Goal: Information Seeking & Learning: Learn about a topic

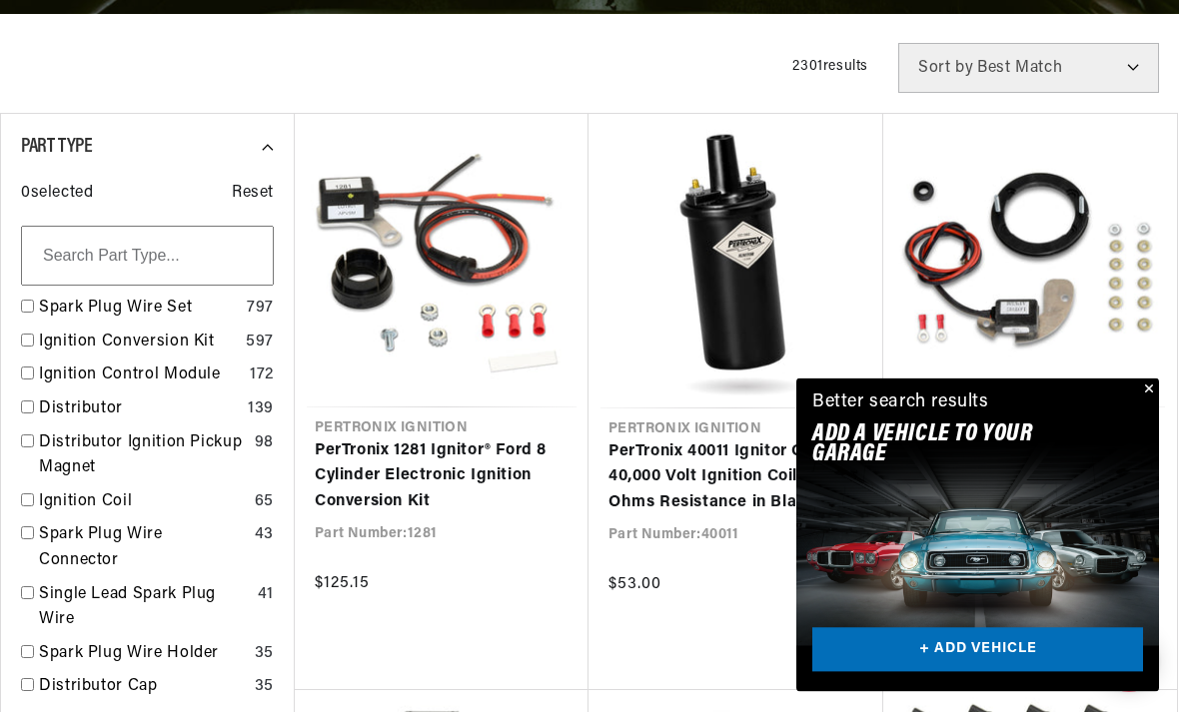
scroll to position [491, 0]
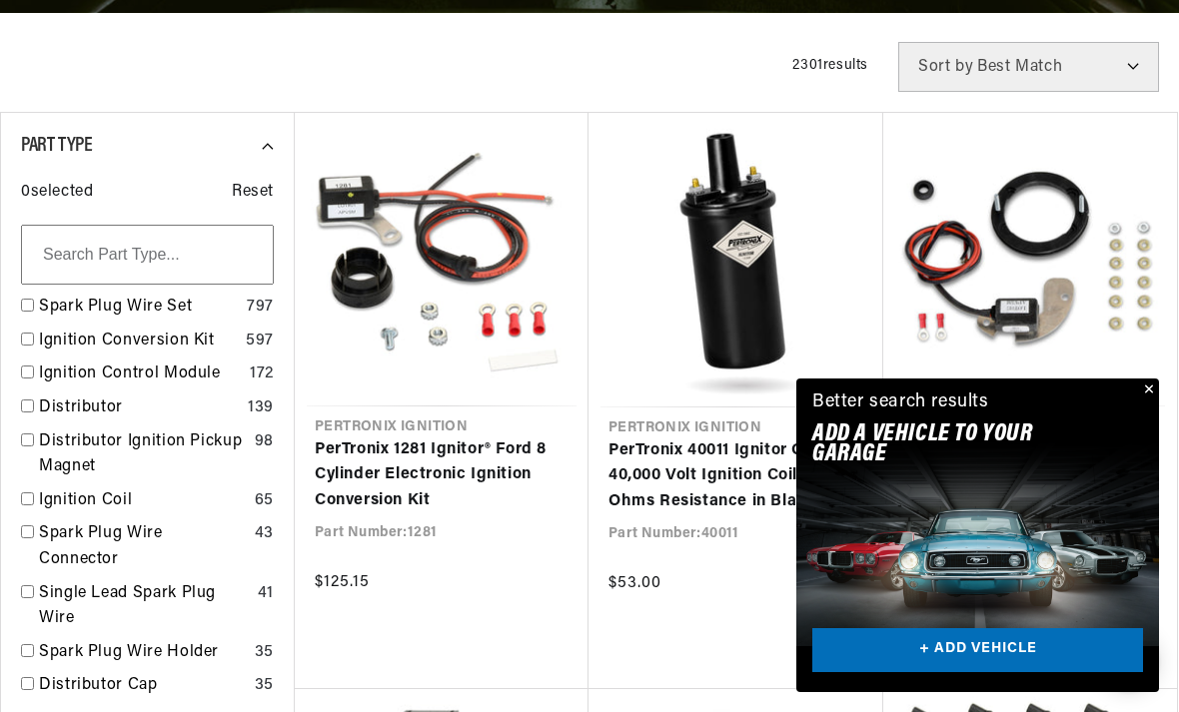
click at [1148, 403] on button "Close" at bounding box center [1147, 391] width 24 height 24
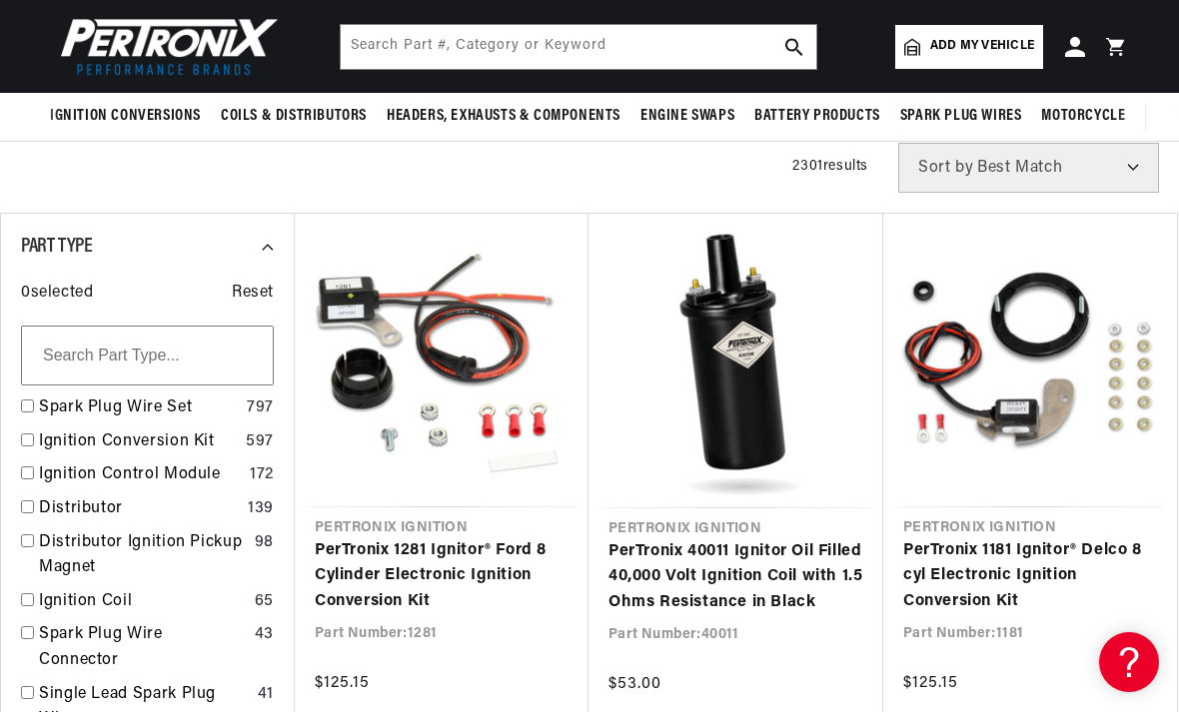
scroll to position [390, 0]
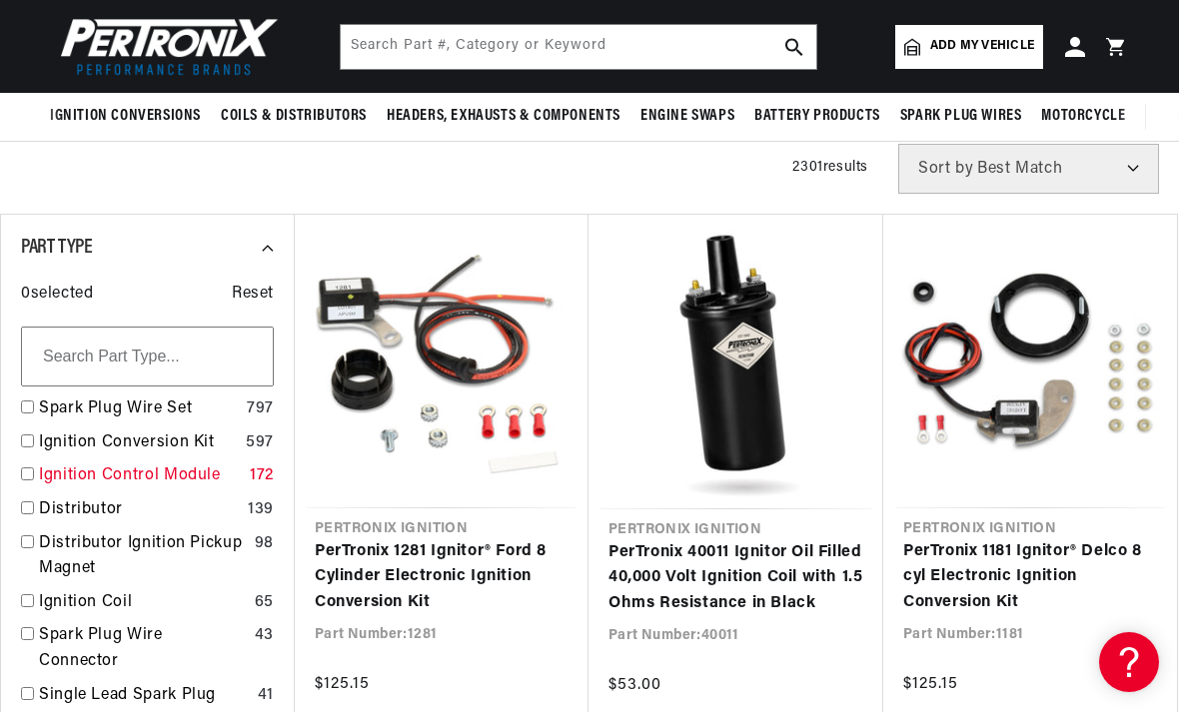
click at [30, 474] on input "checkbox" at bounding box center [27, 474] width 13 height 13
checkbox input "false"
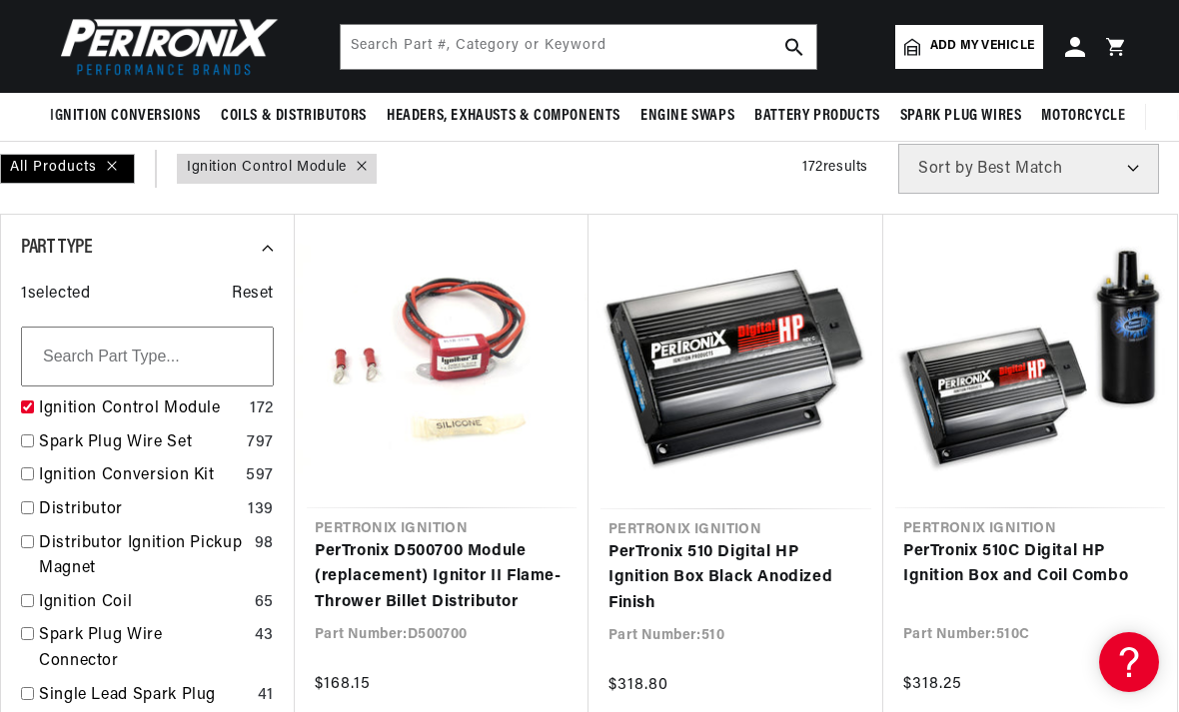
scroll to position [0, 746]
click at [30, 472] on input "checkbox" at bounding box center [27, 474] width 13 height 13
checkbox input "false"
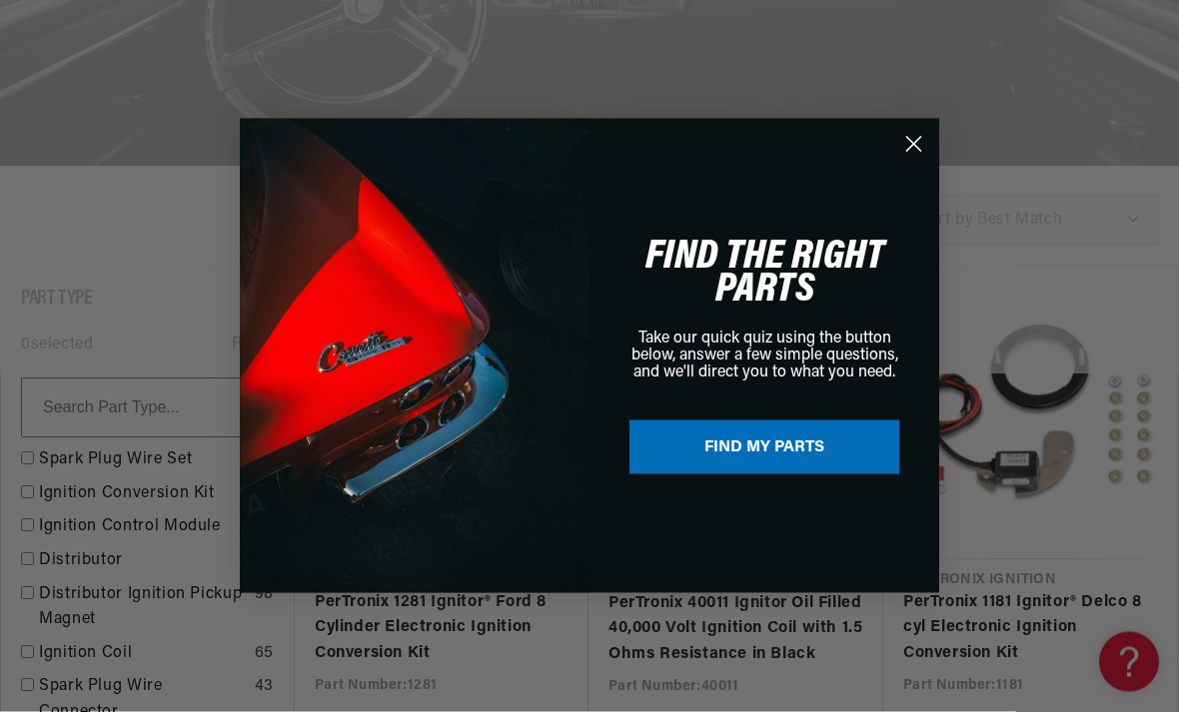
scroll to position [340, 0]
click at [918, 161] on circle "Close dialog" at bounding box center [913, 144] width 33 height 33
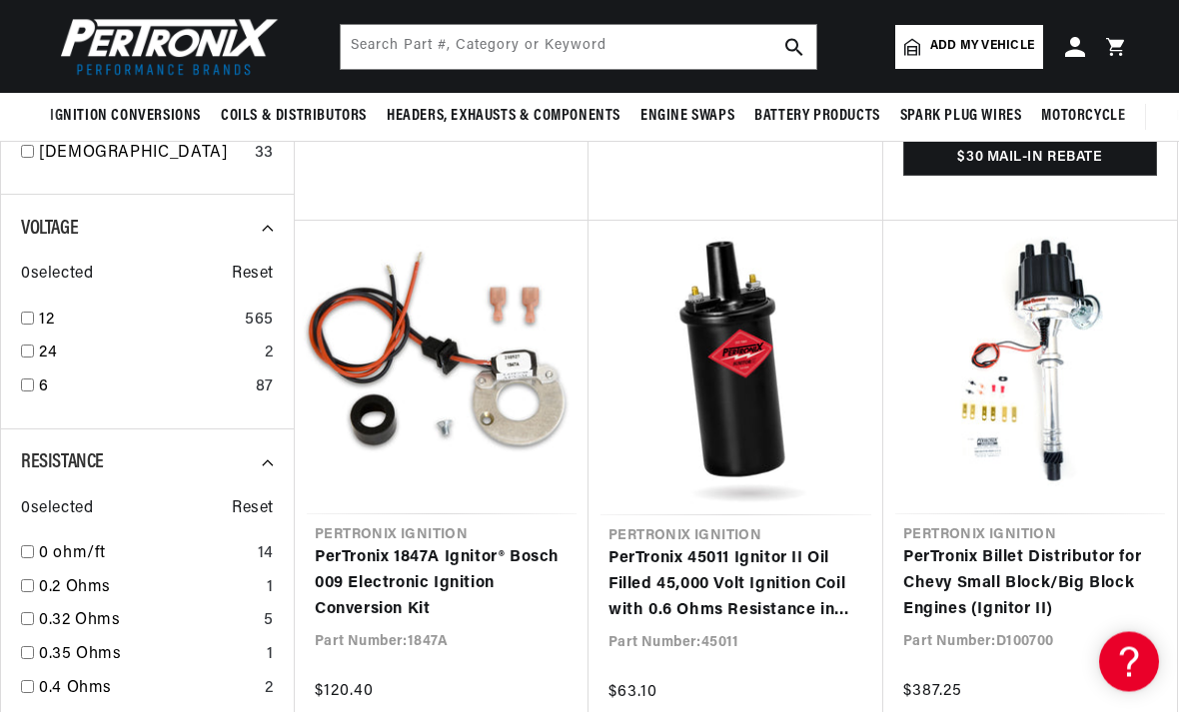
scroll to position [1536, 0]
click at [30, 379] on input "checkbox" at bounding box center [27, 385] width 13 height 13
checkbox input "false"
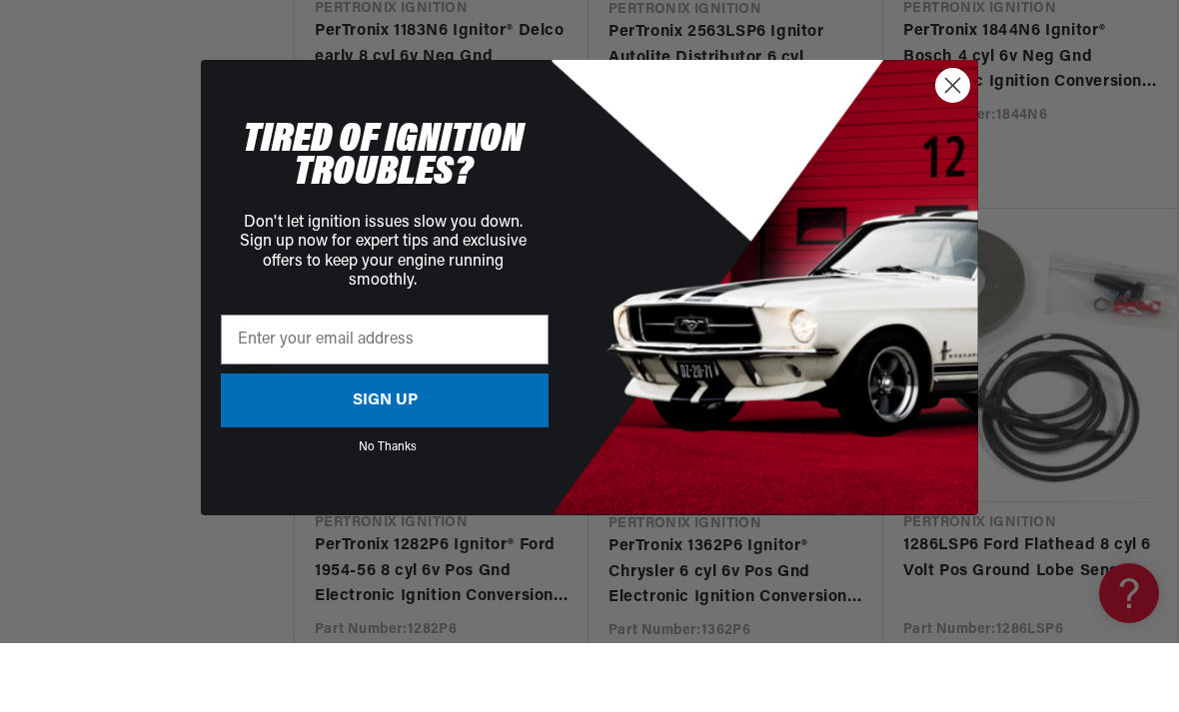
scroll to position [1868, 0]
click at [955, 147] on icon "Close dialog" at bounding box center [953, 154] width 14 height 14
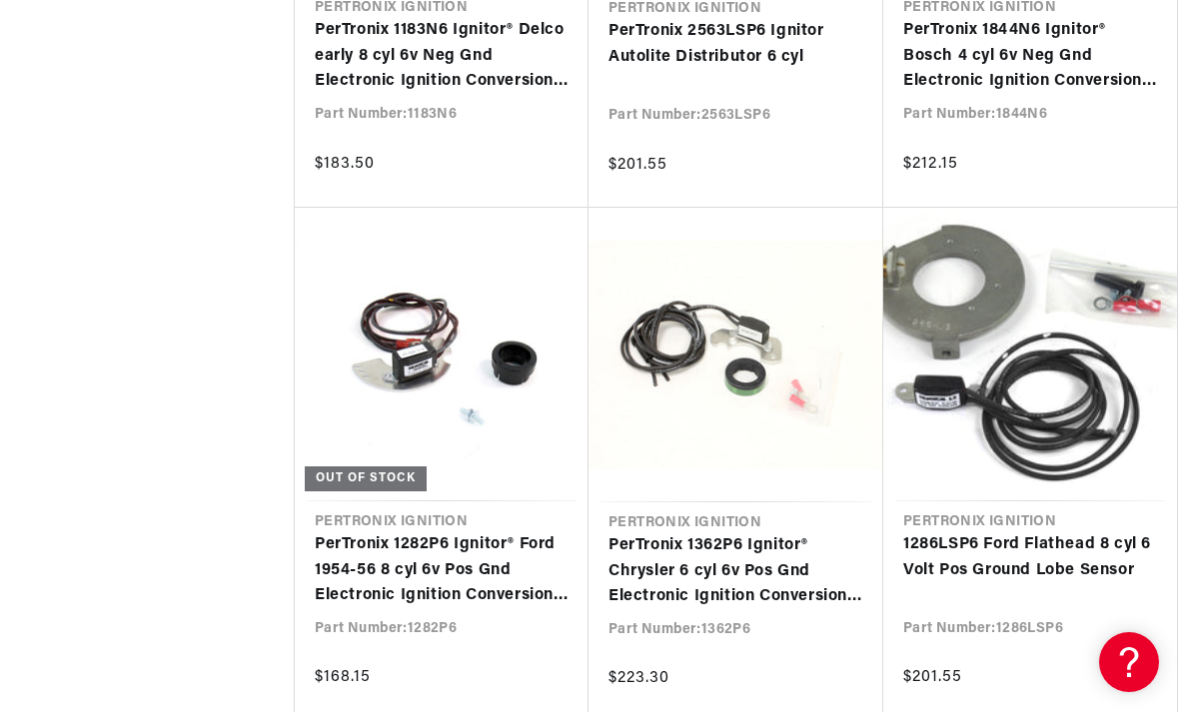
scroll to position [0, 746]
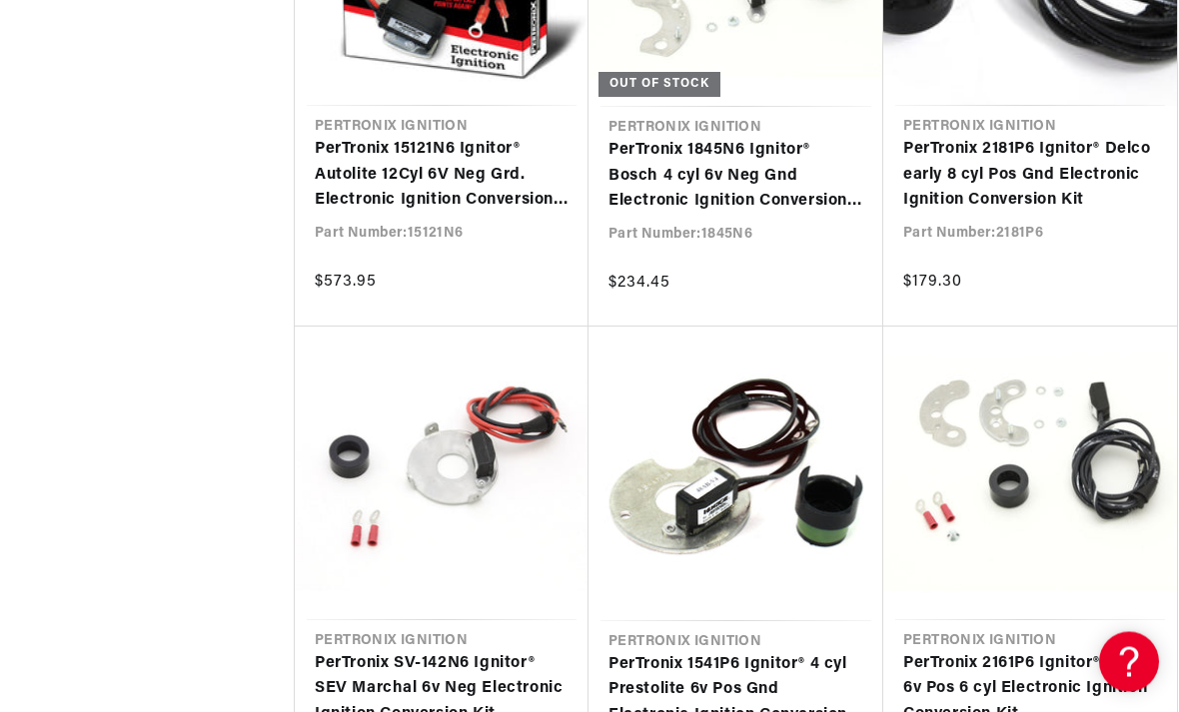
scroll to position [10020, 0]
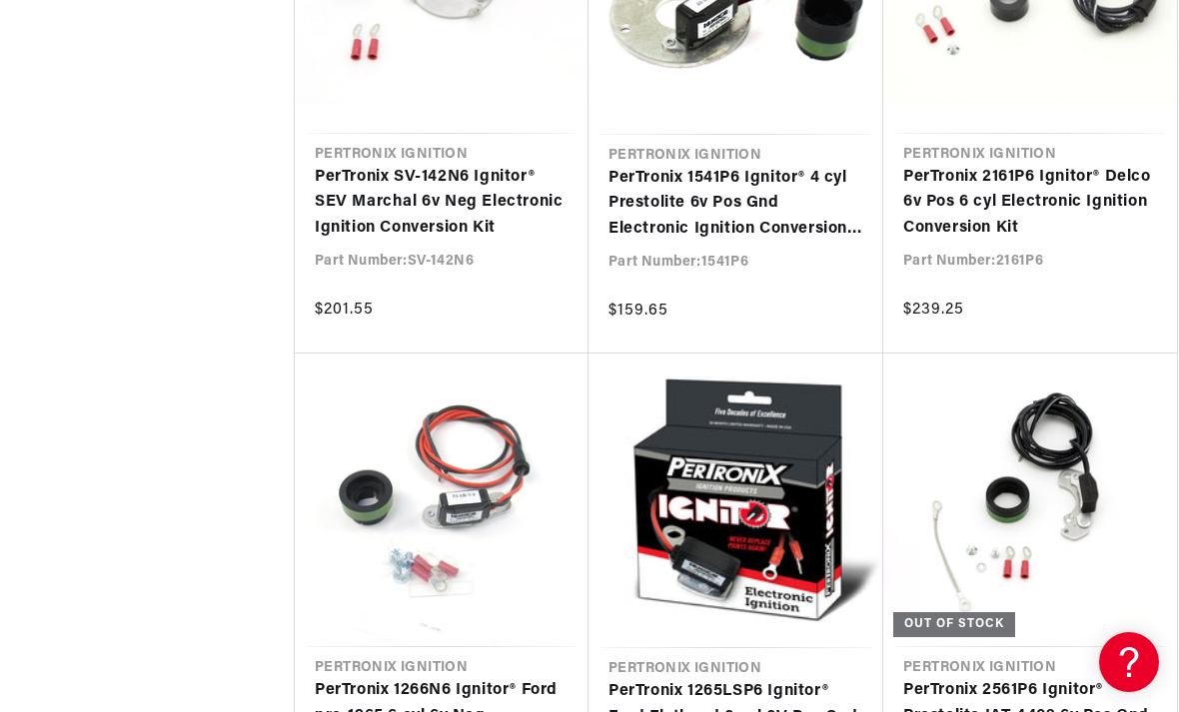
scroll to position [0, 746]
